Goal: Check status: Check status

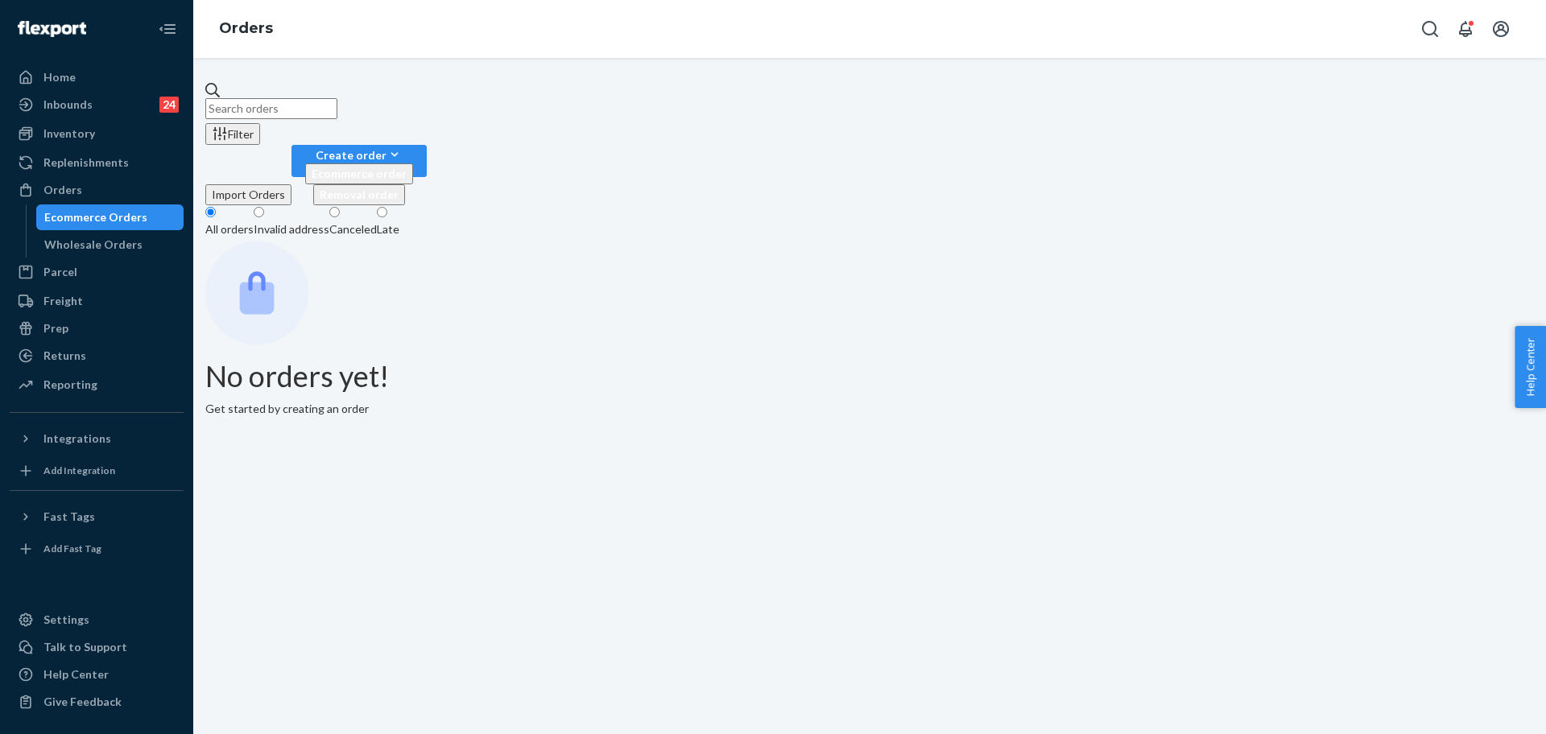
click at [337, 98] on input "text" at bounding box center [271, 108] width 132 height 21
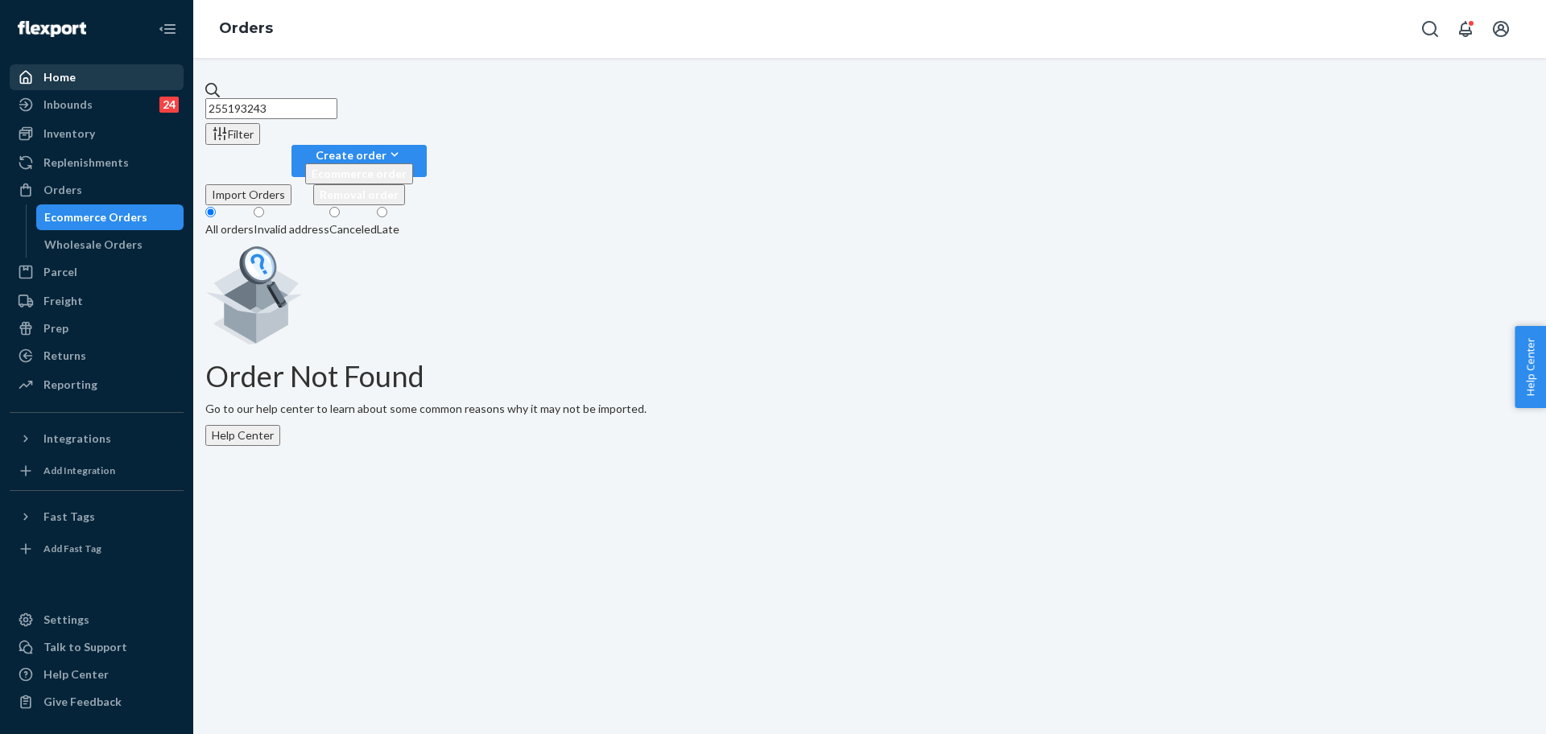
drag, startPoint x: 432, startPoint y: 94, endPoint x: 118, endPoint y: 81, distance: 314.3
click at [118, 81] on div "Home Inbounds 24 Shipping Plans Problems 24 Inventory Products Replenishments O…" at bounding box center [773, 367] width 1546 height 734
paste input "[PERSON_NAME]"
type input "[PERSON_NAME]"
click at [72, 196] on div "Orders" at bounding box center [62, 190] width 39 height 16
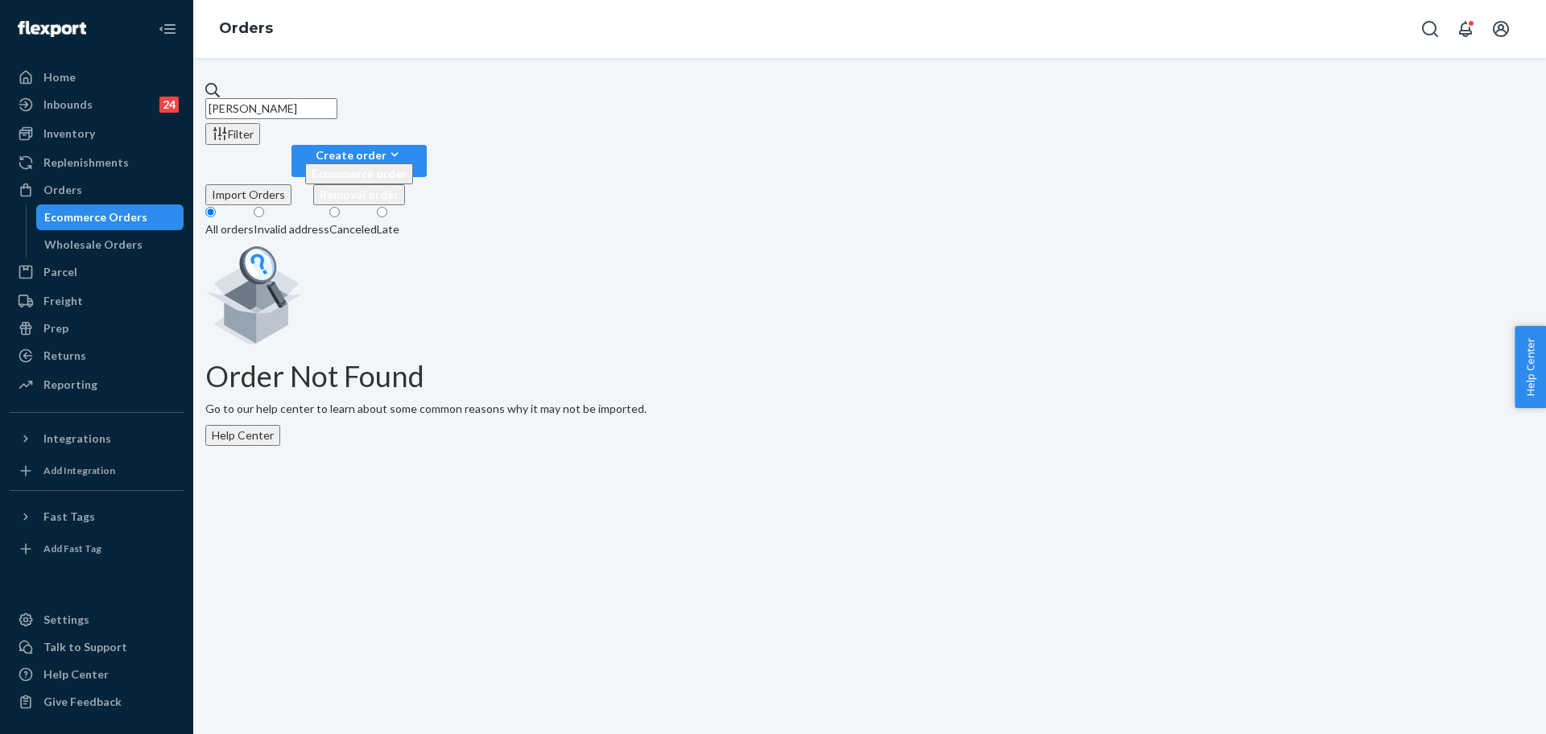
click at [324, 101] on input "[PERSON_NAME]" at bounding box center [271, 108] width 132 height 21
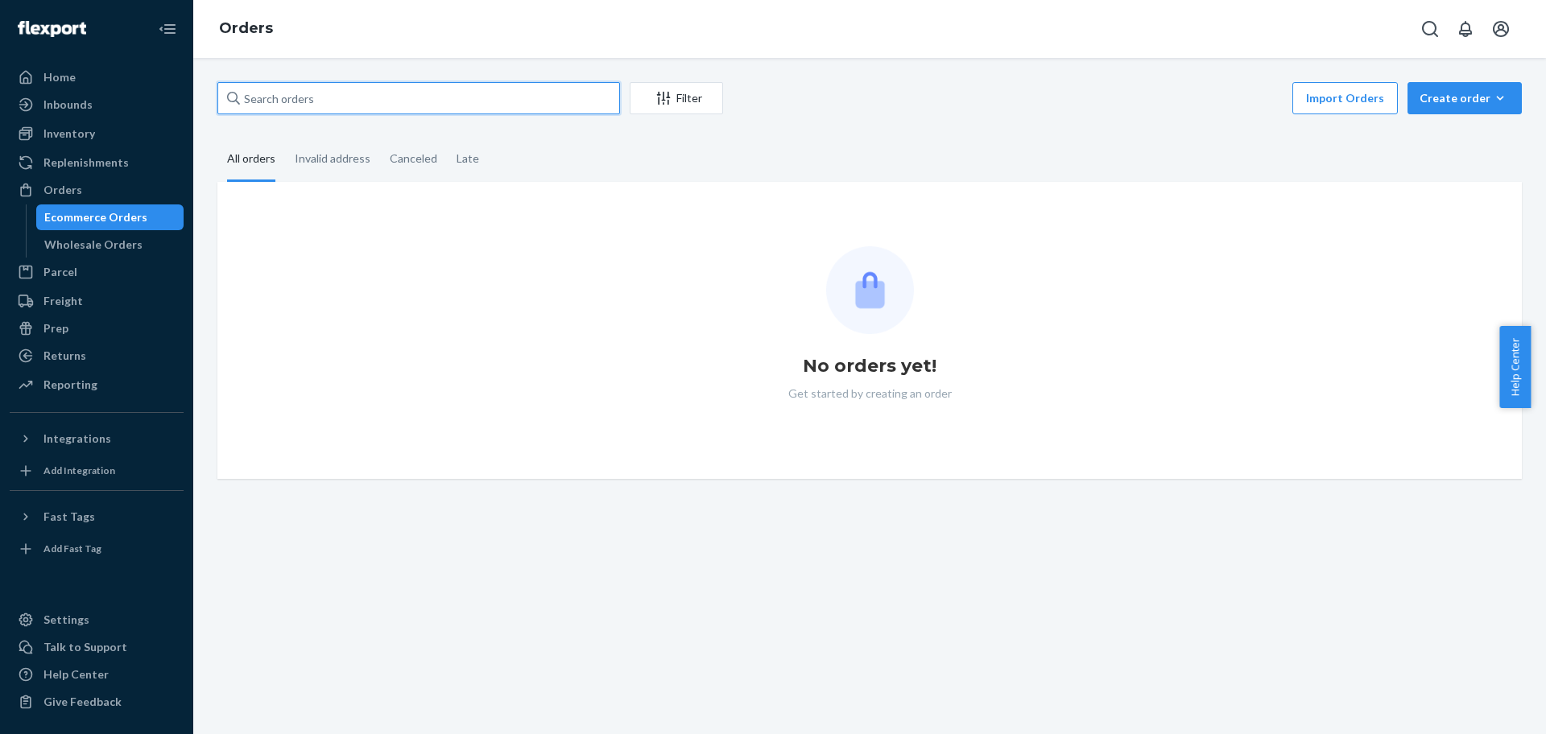
click at [384, 93] on input "text" at bounding box center [418, 98] width 403 height 32
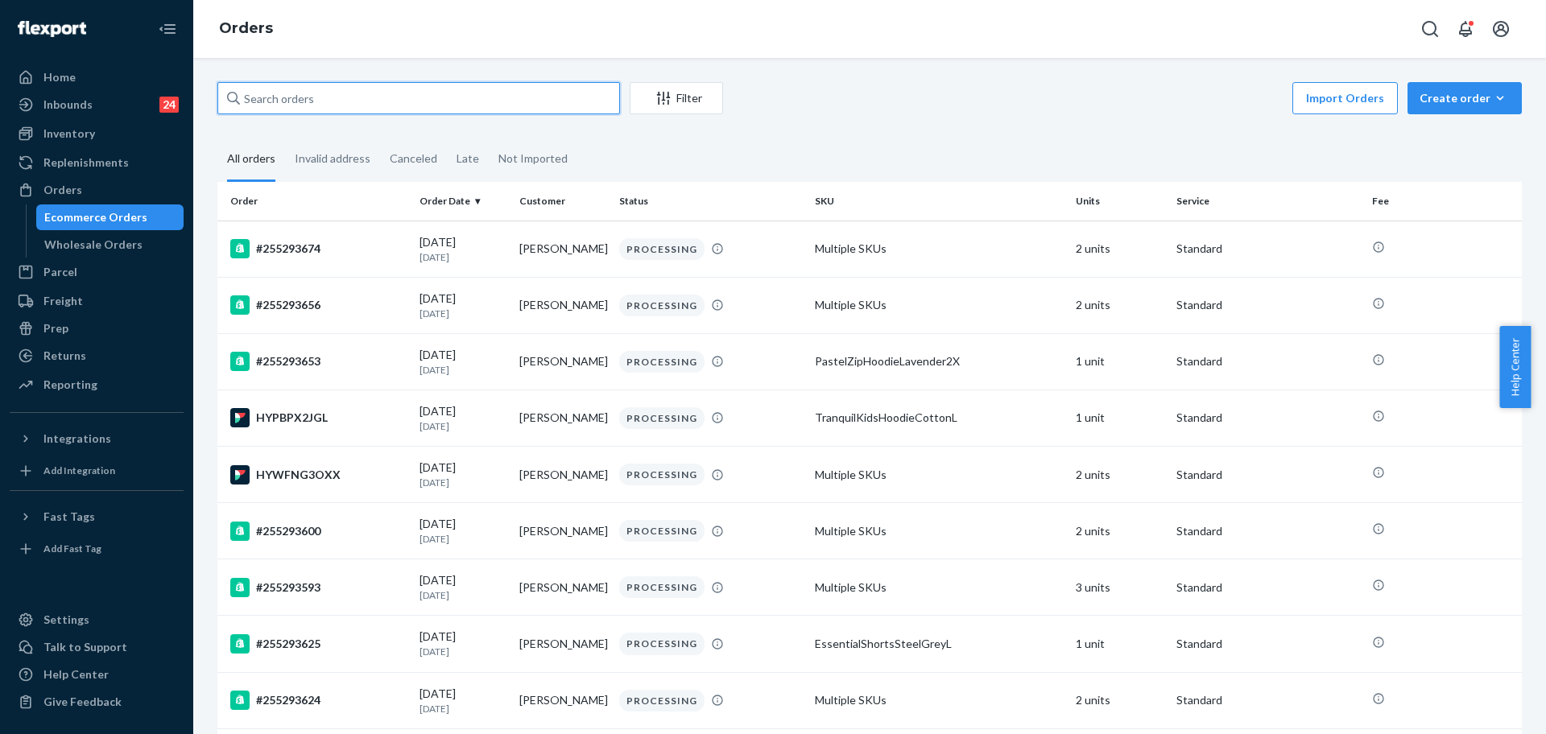
paste input "[PERSON_NAME]"
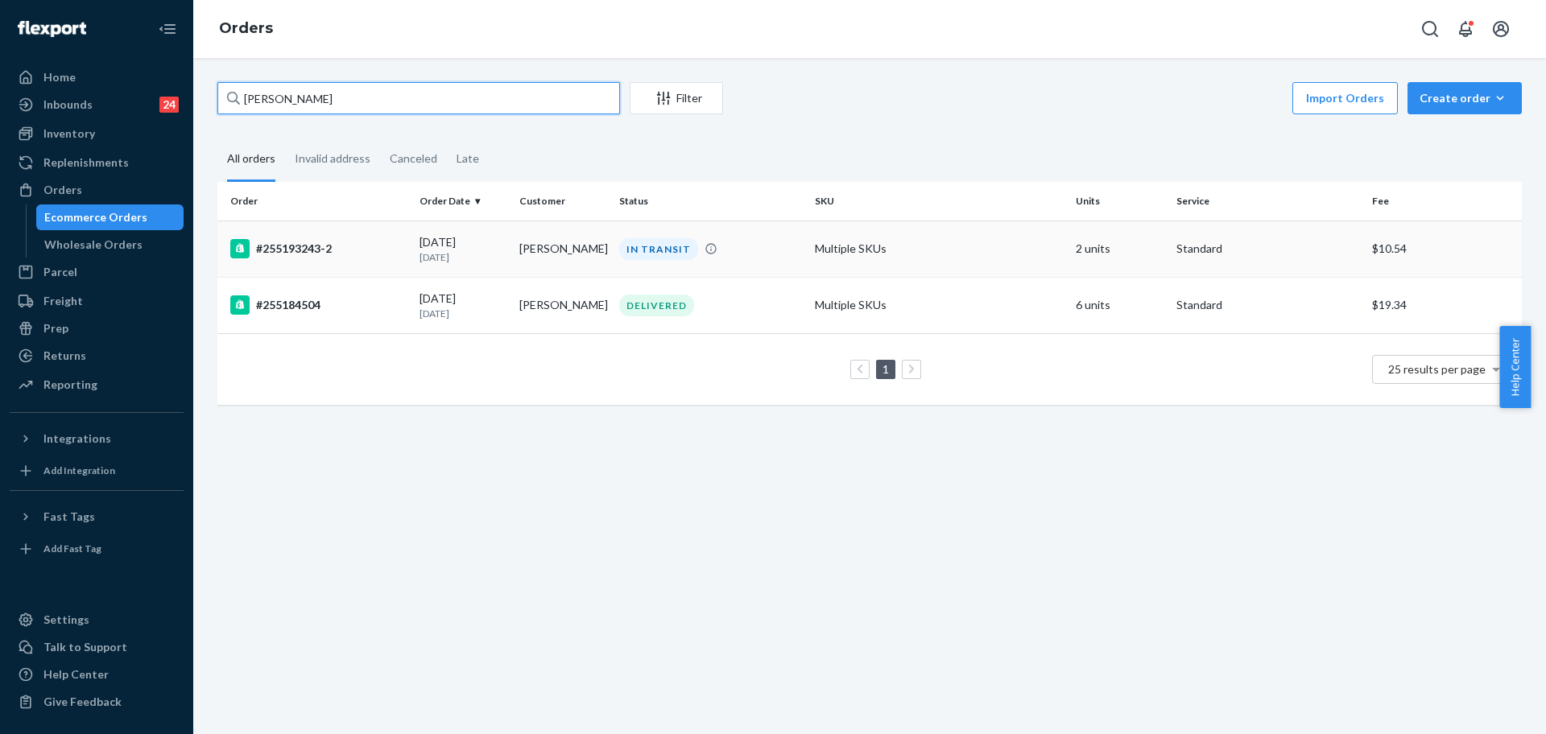
type input "[PERSON_NAME]"
click at [399, 255] on div "#255193243-2" at bounding box center [318, 248] width 176 height 19
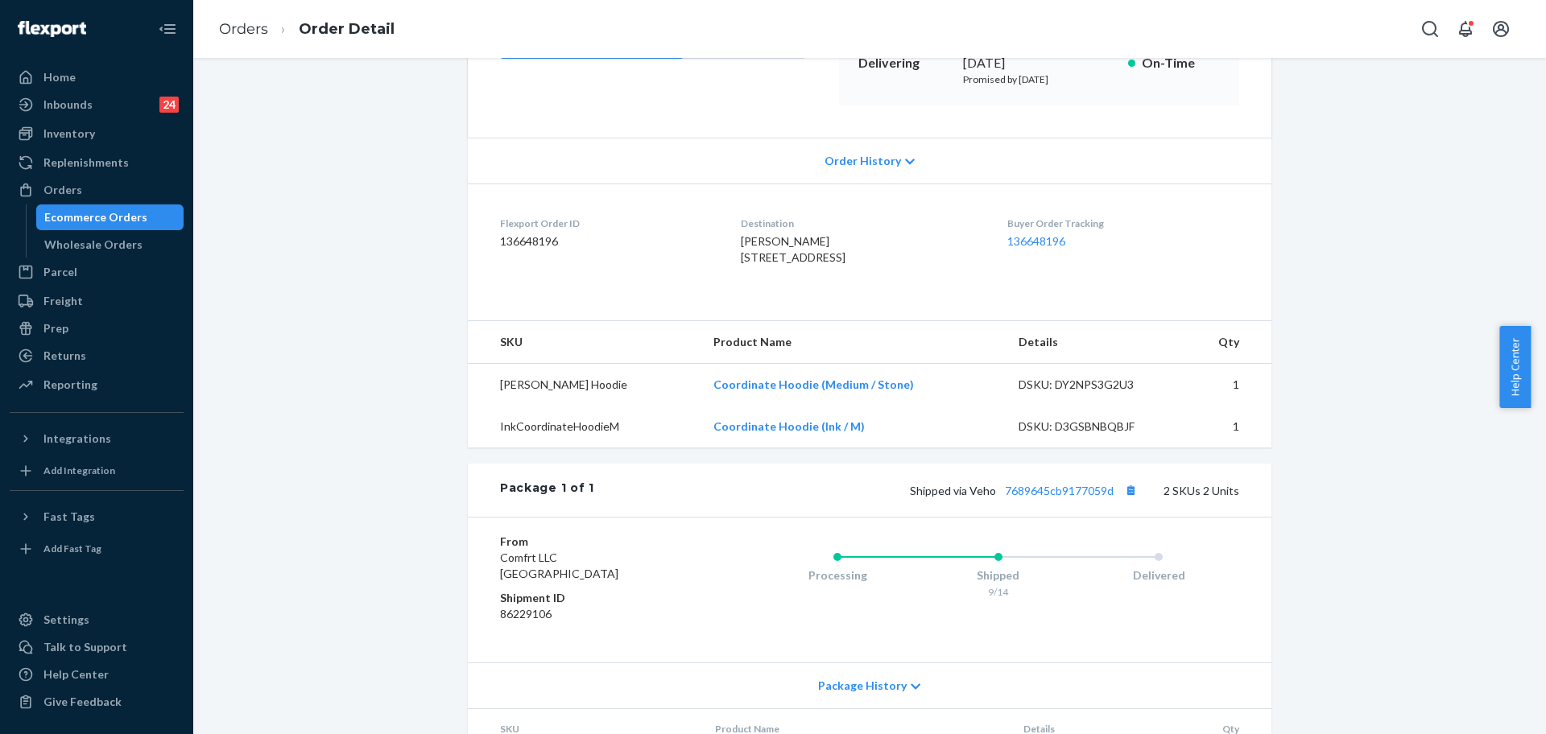
scroll to position [302, 0]
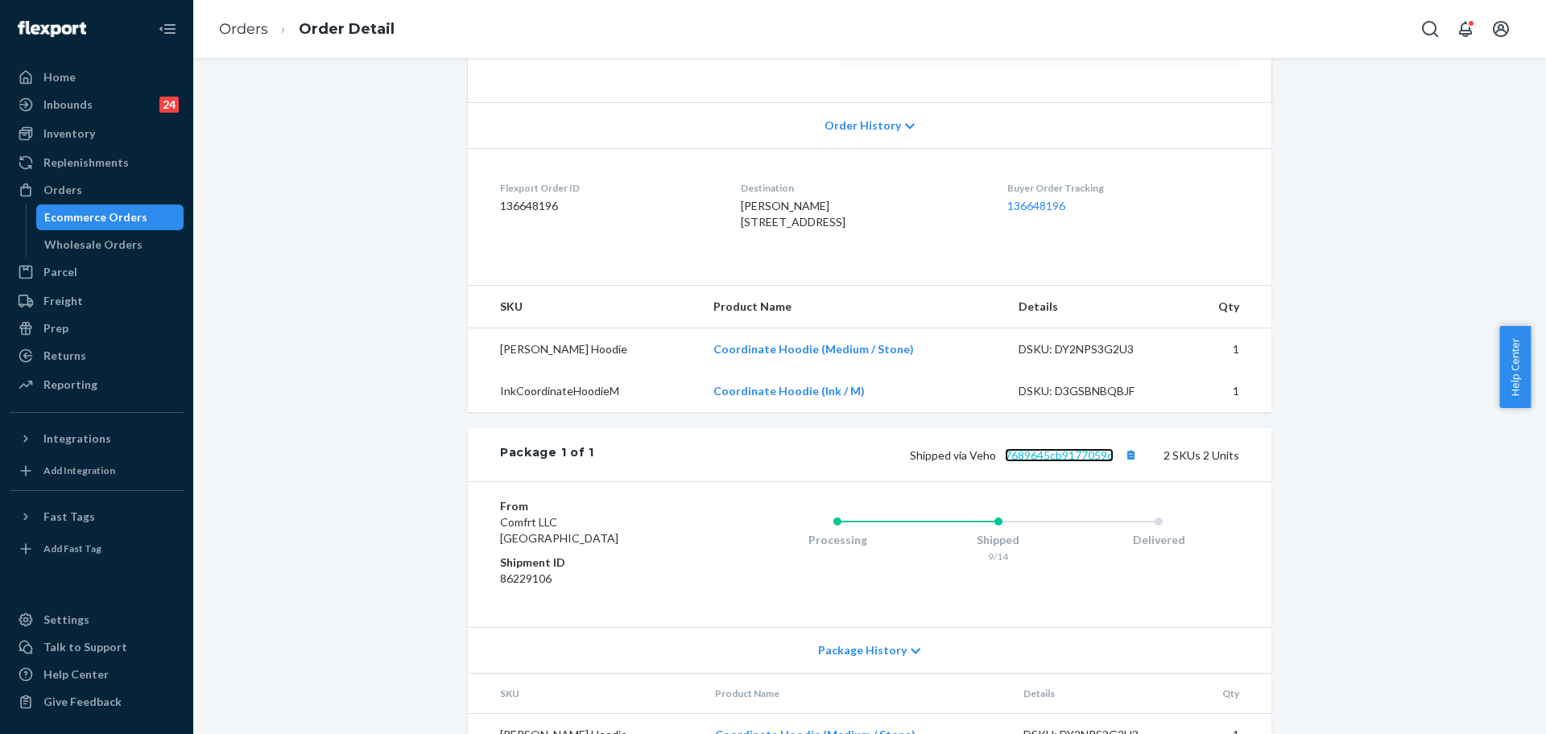
click at [1058, 462] on link "7689645cb9177059d" at bounding box center [1059, 456] width 109 height 14
